Goal: Task Accomplishment & Management: Use online tool/utility

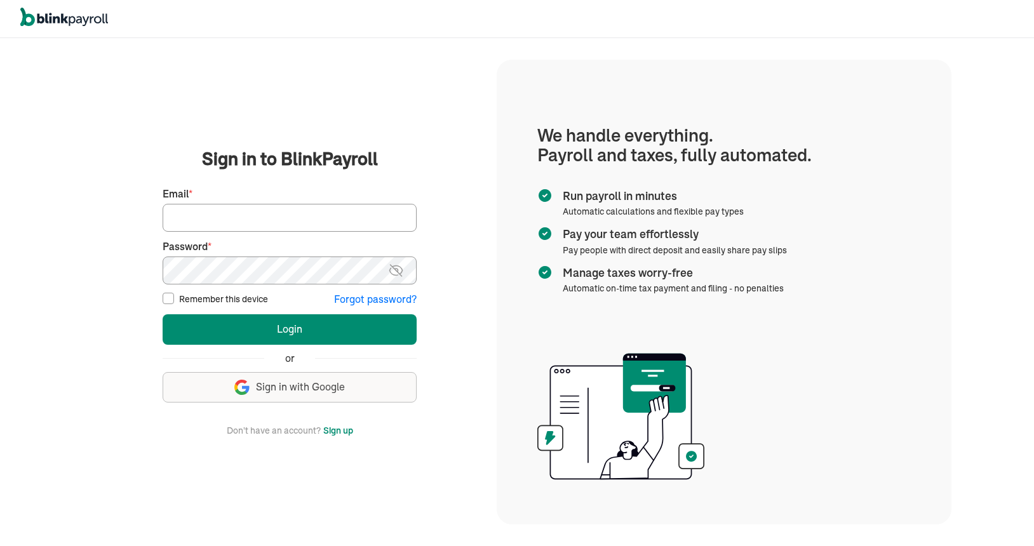
type input "[EMAIL_ADDRESS][DOMAIN_NAME]"
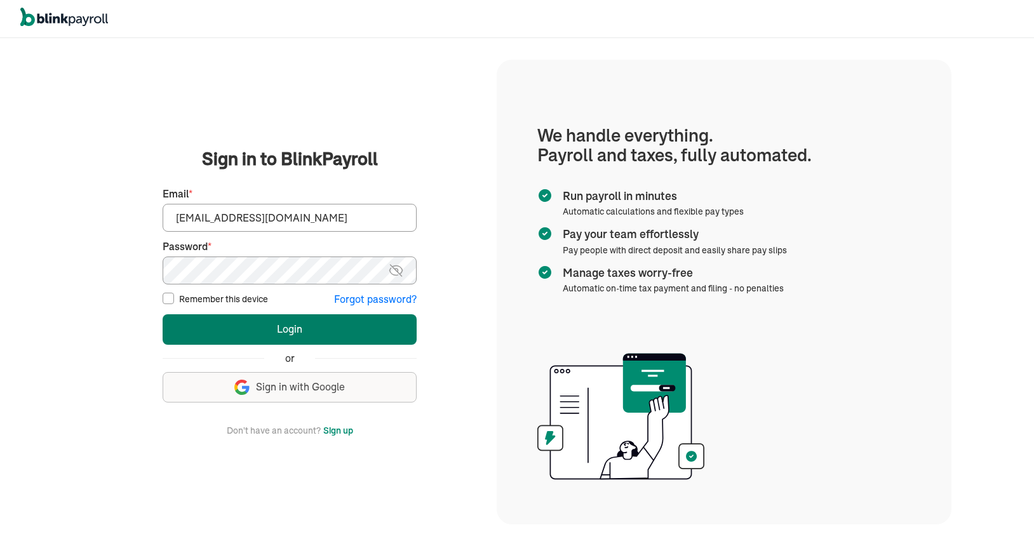
click at [285, 333] on button "Login" at bounding box center [290, 329] width 254 height 30
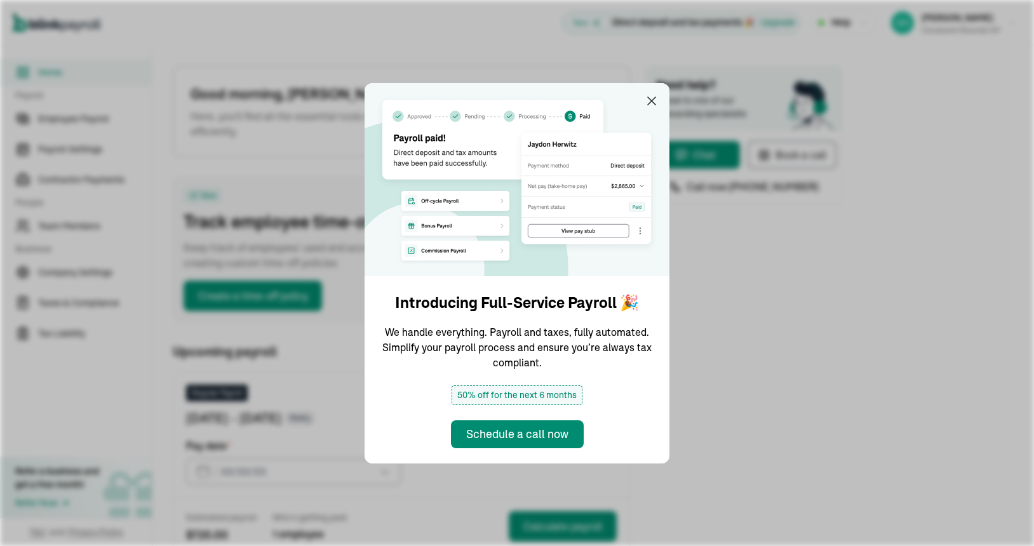
type input "[DATE]"
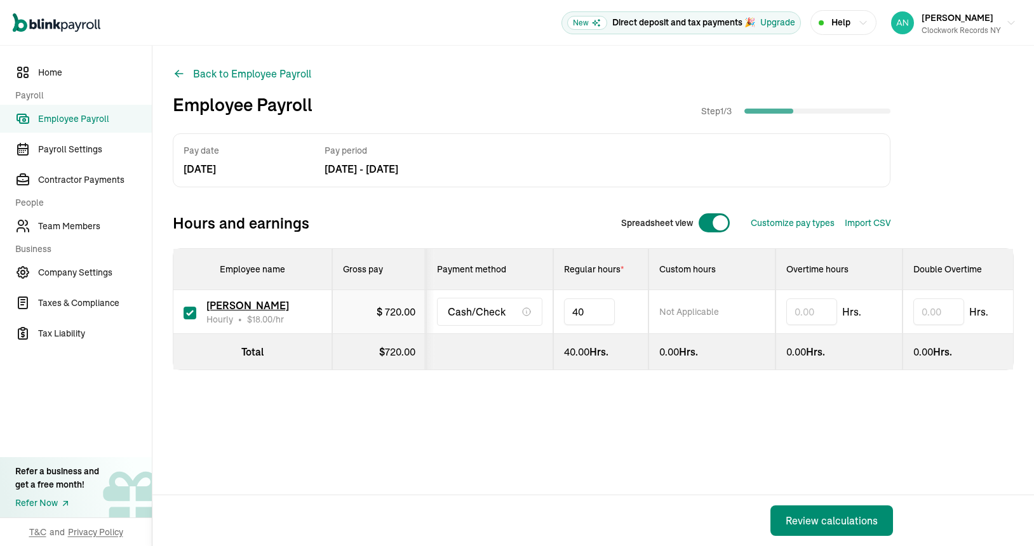
type input "4"
type input "30.00"
click at [794, 519] on div "Review calculations" at bounding box center [832, 520] width 92 height 15
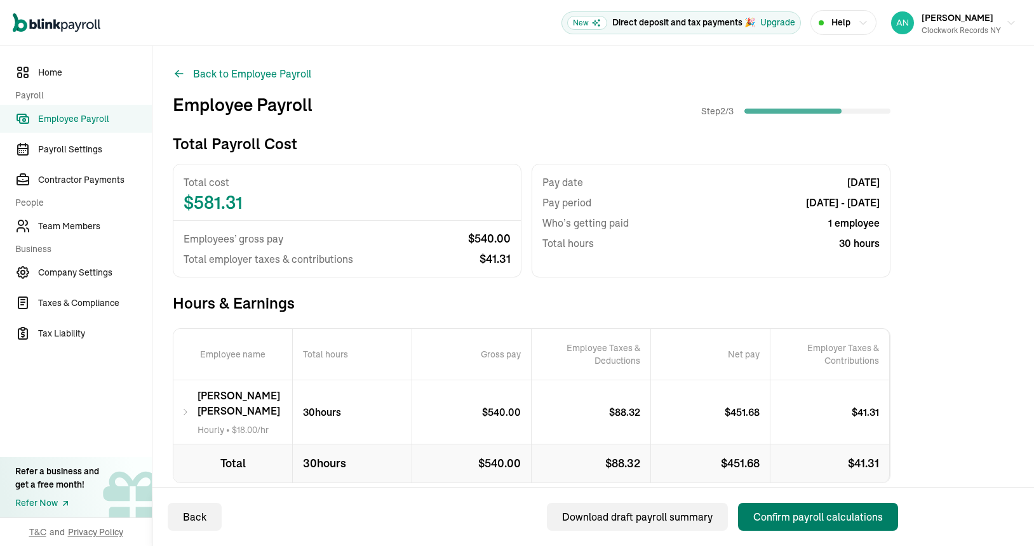
click at [797, 514] on div "Confirm payroll calculations" at bounding box center [818, 516] width 130 height 15
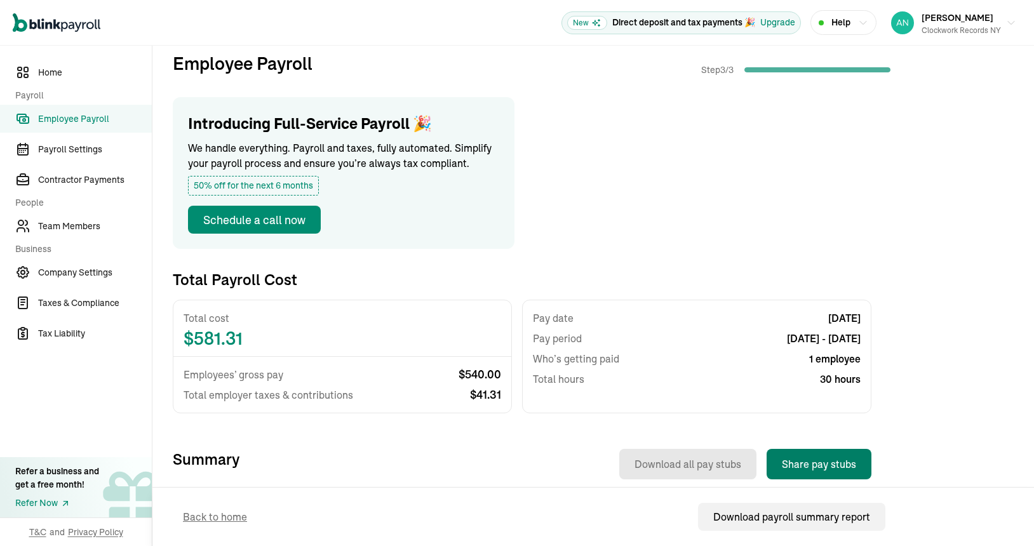
click at [781, 471] on button "Share pay stubs" at bounding box center [819, 464] width 105 height 30
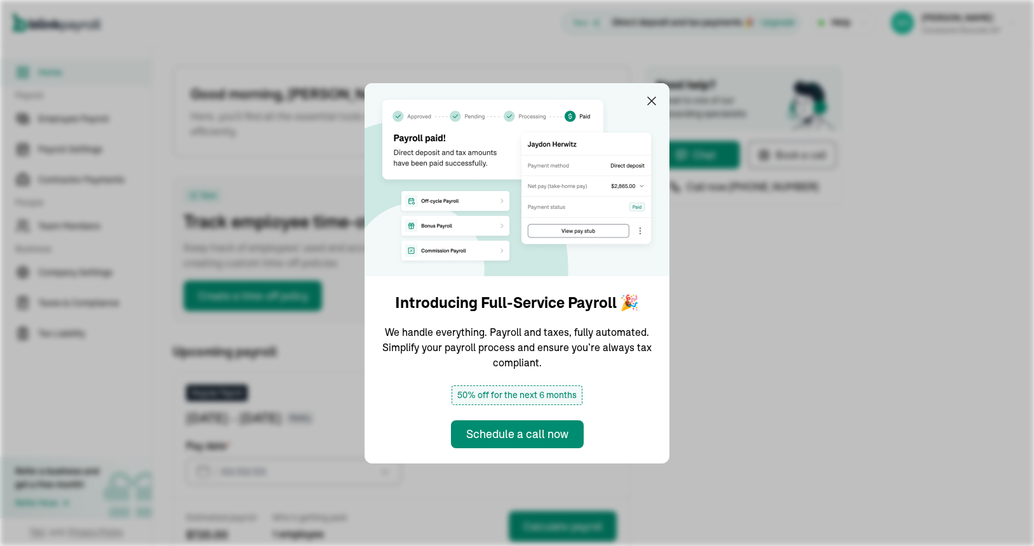
type input "09/08/2025"
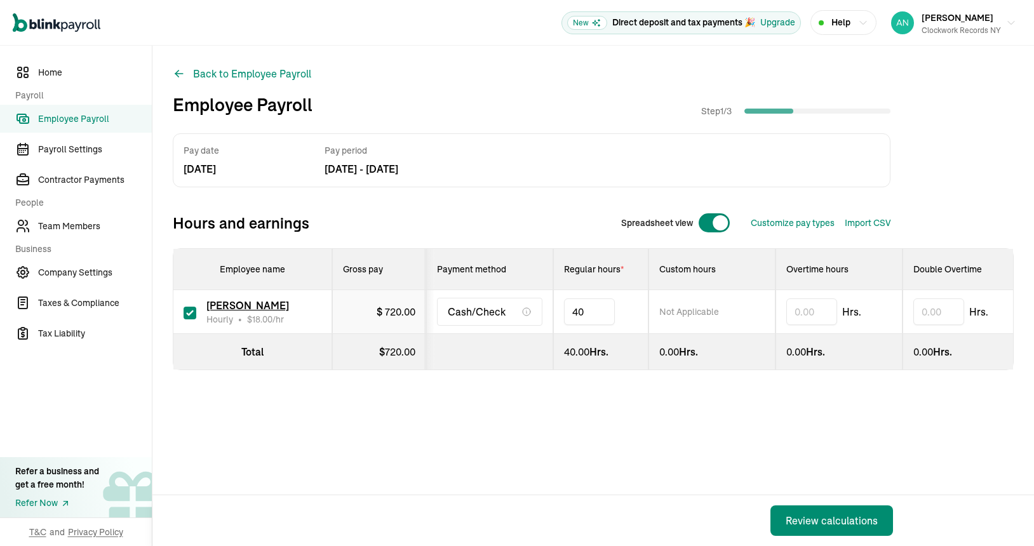
type input "4"
type input "30.00"
click at [794, 519] on div "Review calculations" at bounding box center [832, 520] width 92 height 15
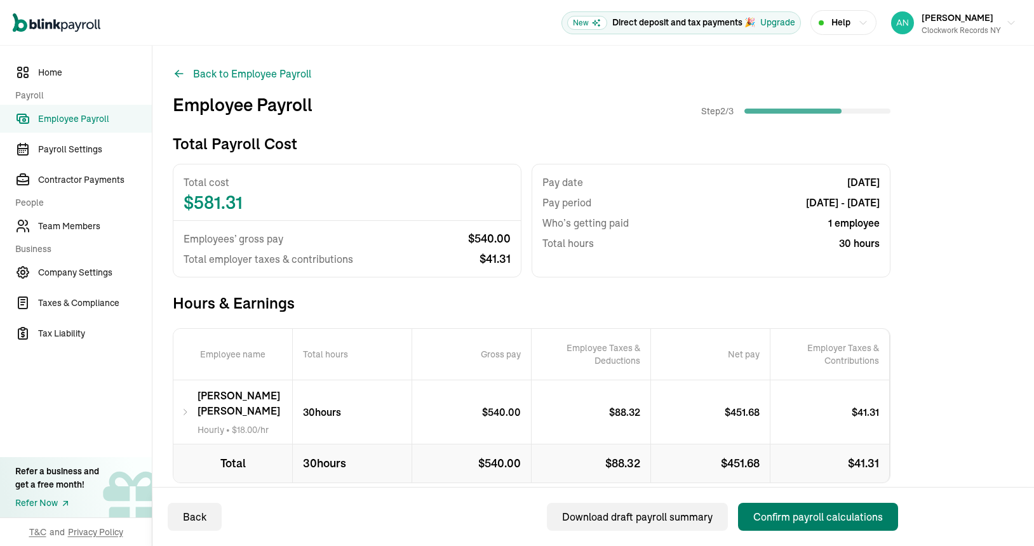
click at [797, 514] on div "Confirm payroll calculations" at bounding box center [818, 516] width 130 height 15
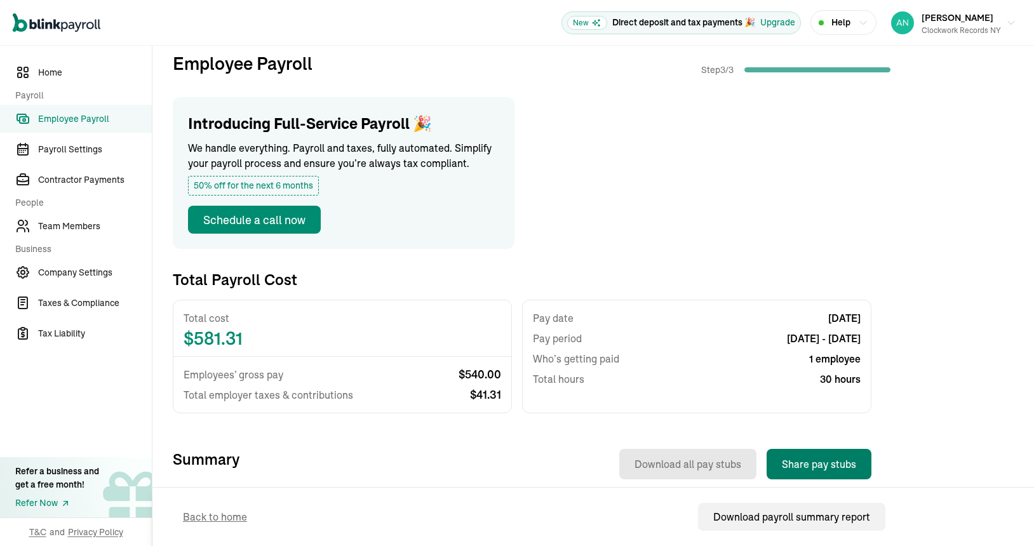
click at [781, 471] on button "Share pay stubs" at bounding box center [819, 464] width 105 height 30
